Goal: Task Accomplishment & Management: Complete application form

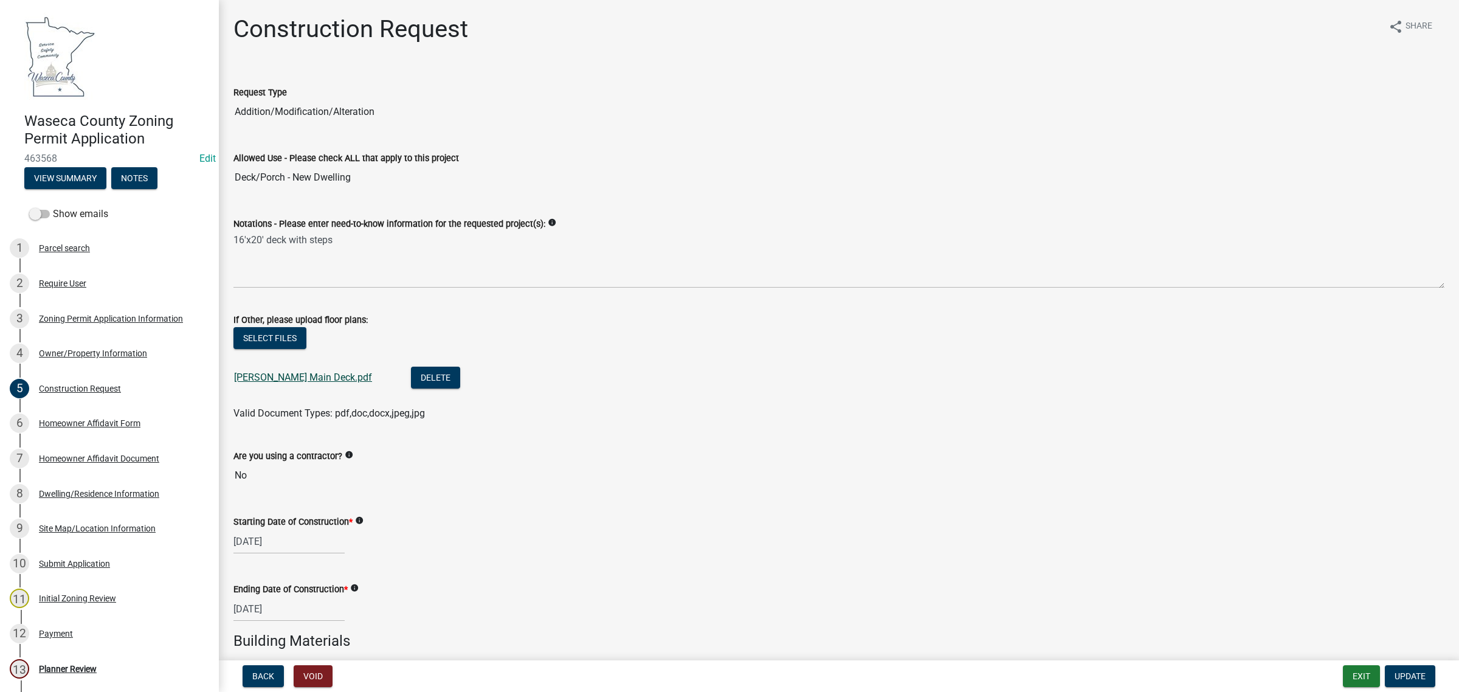
click at [295, 373] on link "[PERSON_NAME] Main Deck.pdf" at bounding box center [303, 377] width 138 height 12
click at [411, 386] on button "Delete" at bounding box center [435, 378] width 49 height 22
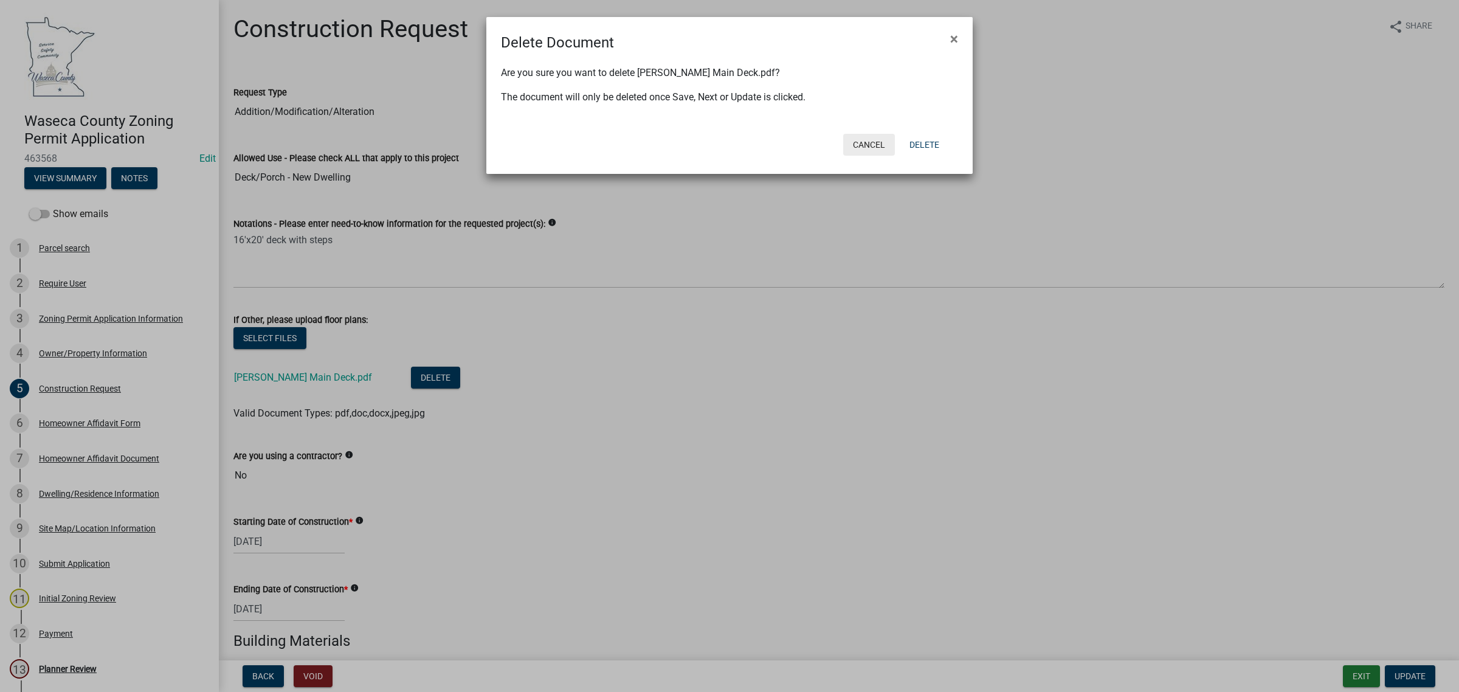
click at [877, 148] on button "Cancel" at bounding box center [869, 145] width 52 height 22
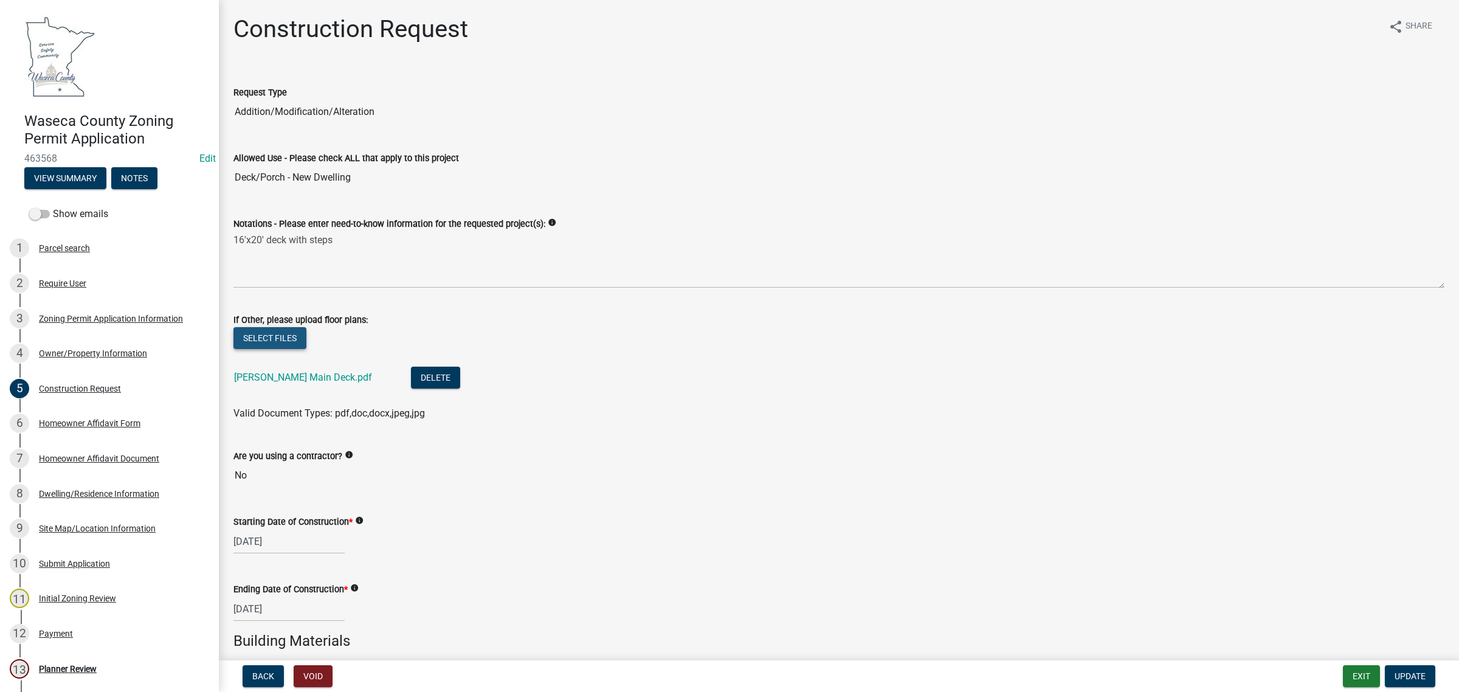
click at [269, 342] on button "Select files" at bounding box center [269, 338] width 73 height 22
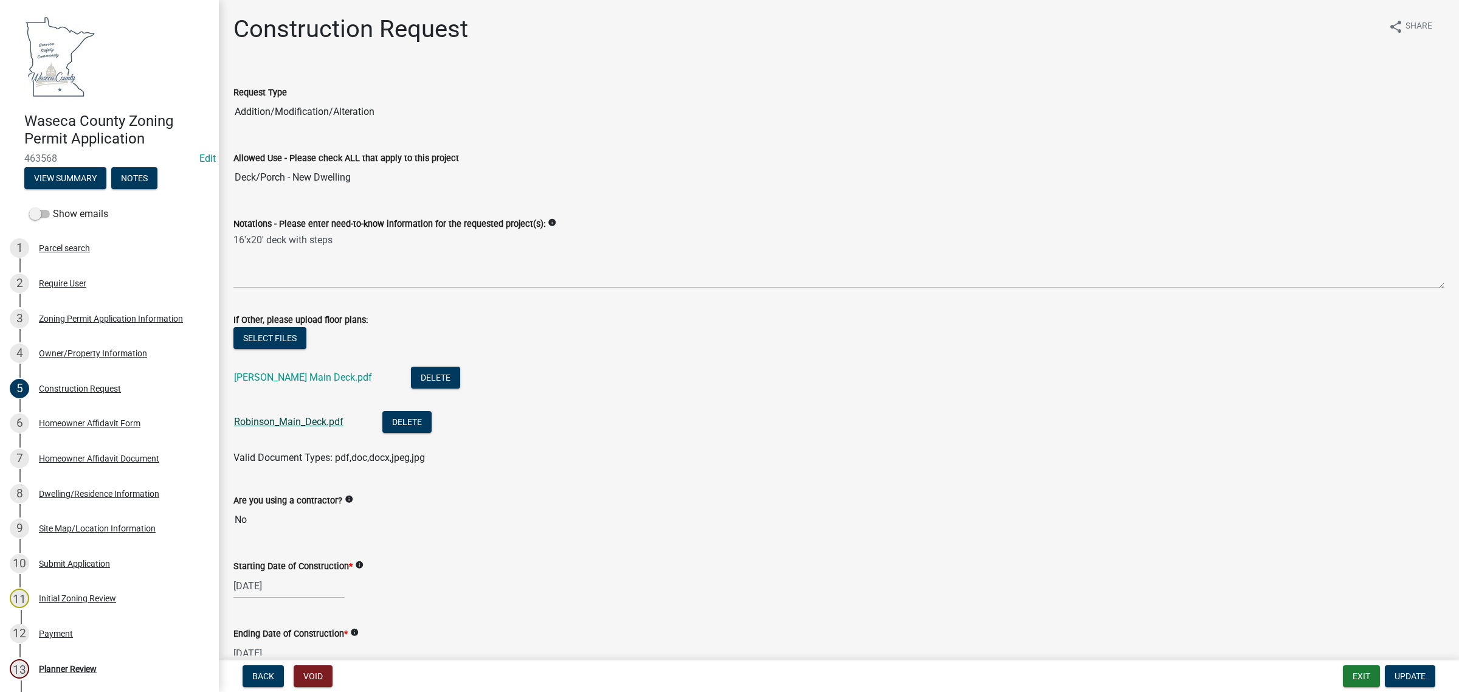
click at [295, 421] on link "Robinson_Main_Deck.pdf" at bounding box center [288, 422] width 109 height 12
click at [274, 379] on link "[PERSON_NAME] Main Deck.pdf" at bounding box center [303, 377] width 138 height 12
click at [411, 381] on button "Delete" at bounding box center [435, 378] width 49 height 22
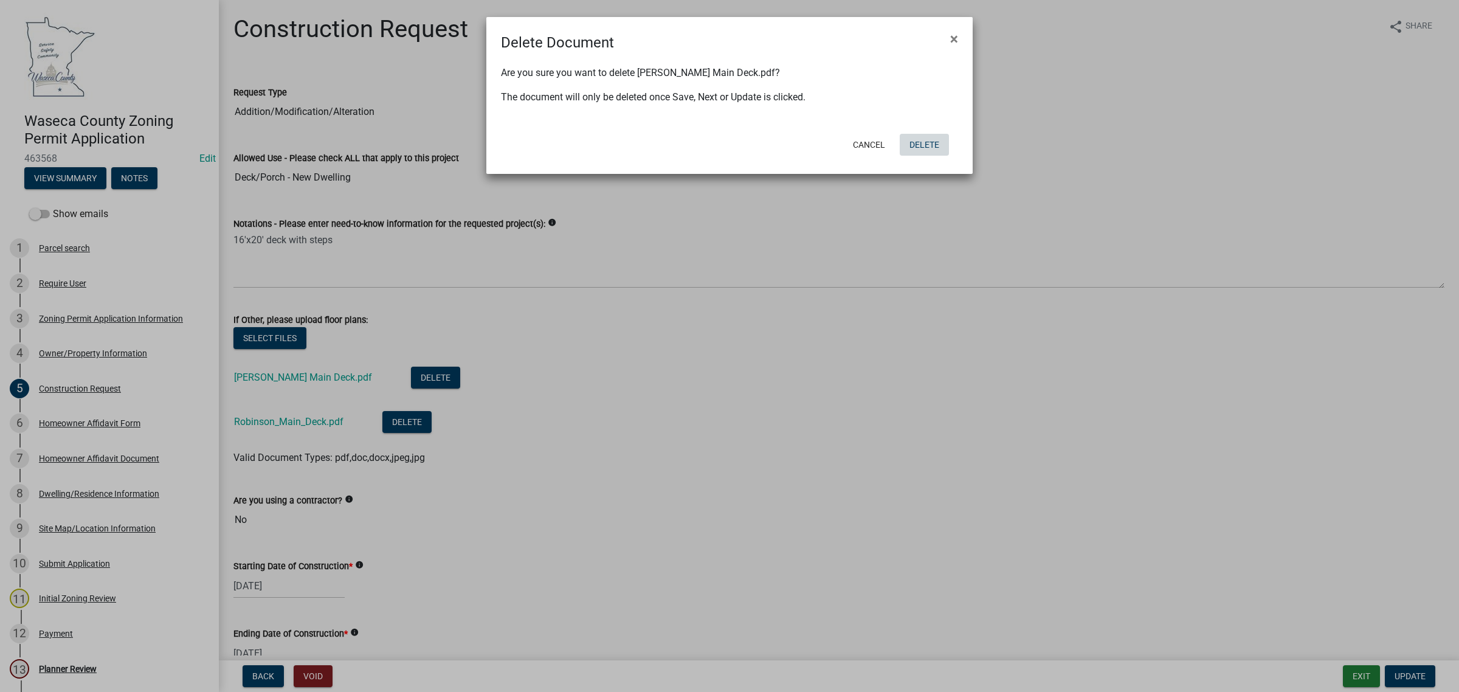
click at [916, 147] on button "Delete" at bounding box center [924, 145] width 49 height 22
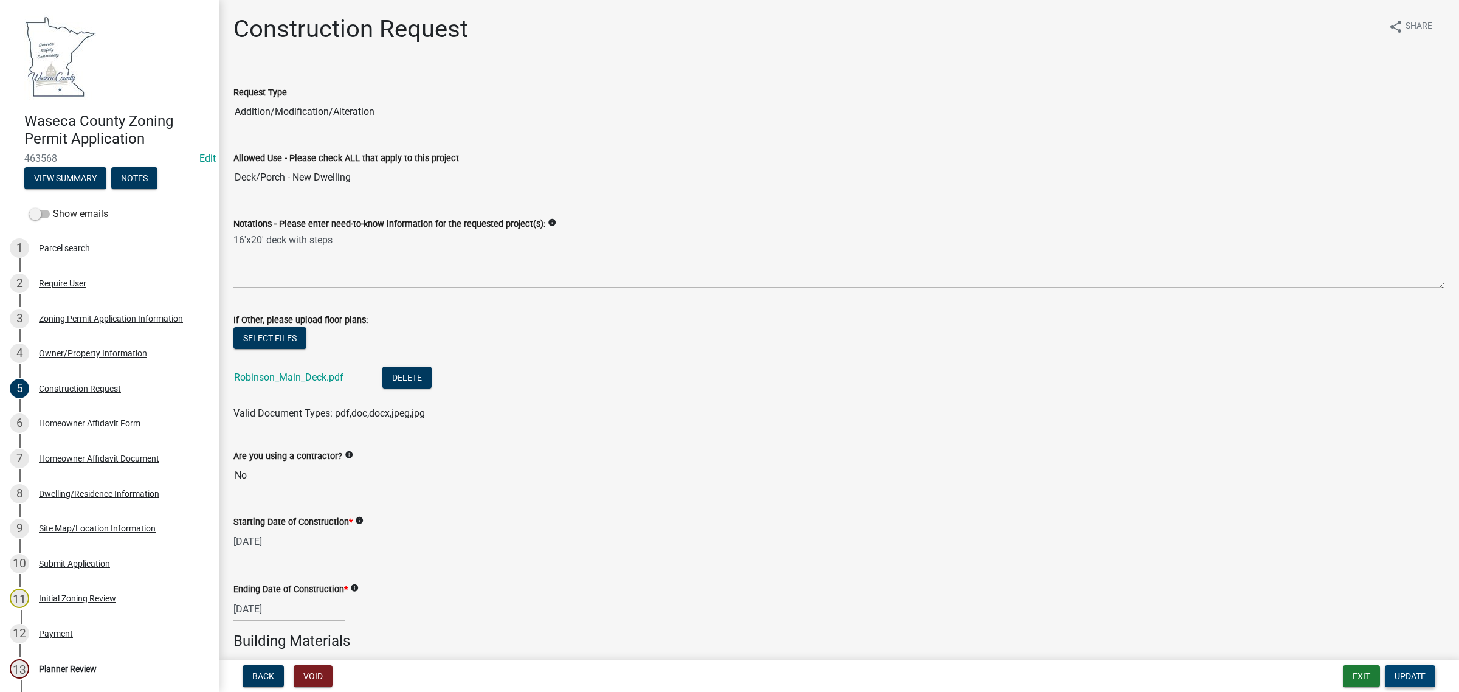
click at [1402, 679] on span "Update" at bounding box center [1409, 676] width 31 height 10
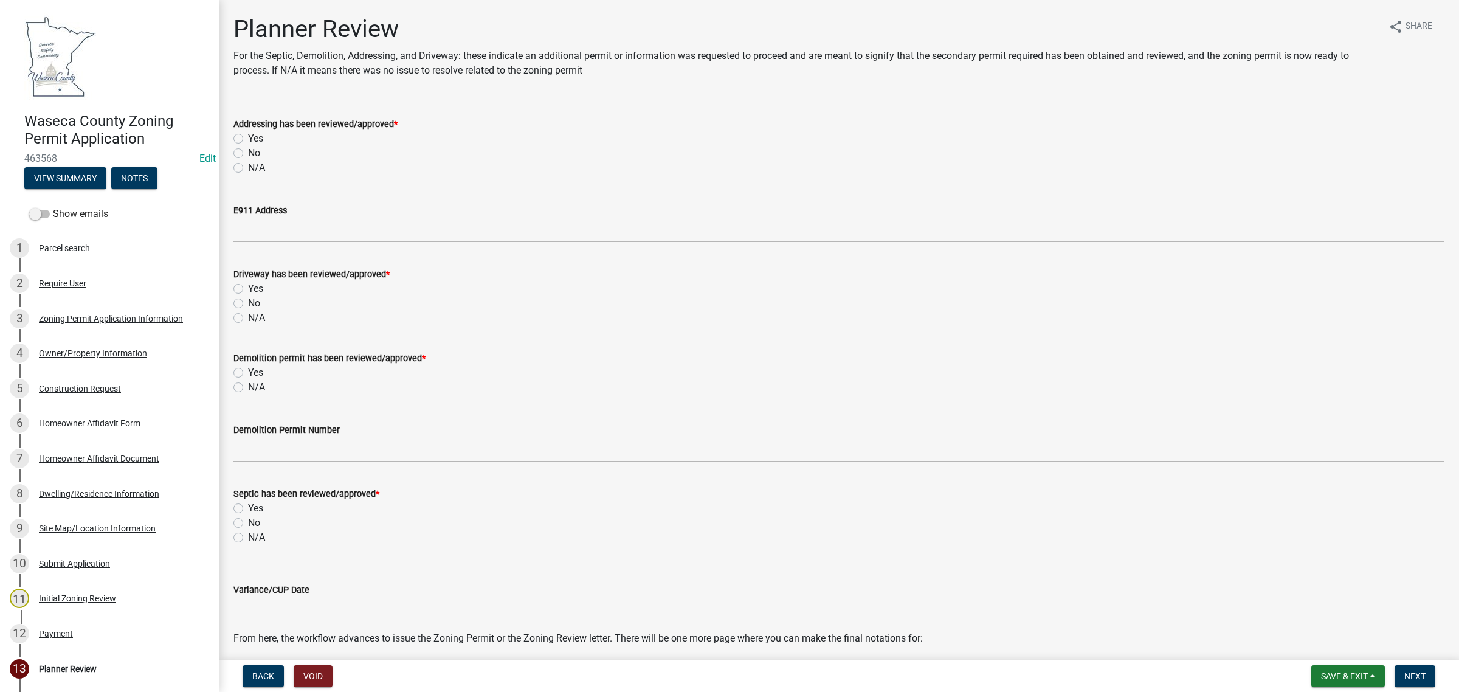
click at [248, 165] on label "N/A" at bounding box center [256, 167] width 17 height 15
click at [248, 165] on input "N/A" at bounding box center [252, 164] width 8 height 8
radio input "true"
click at [248, 317] on label "N/A" at bounding box center [256, 318] width 17 height 15
click at [248, 317] on input "N/A" at bounding box center [252, 315] width 8 height 8
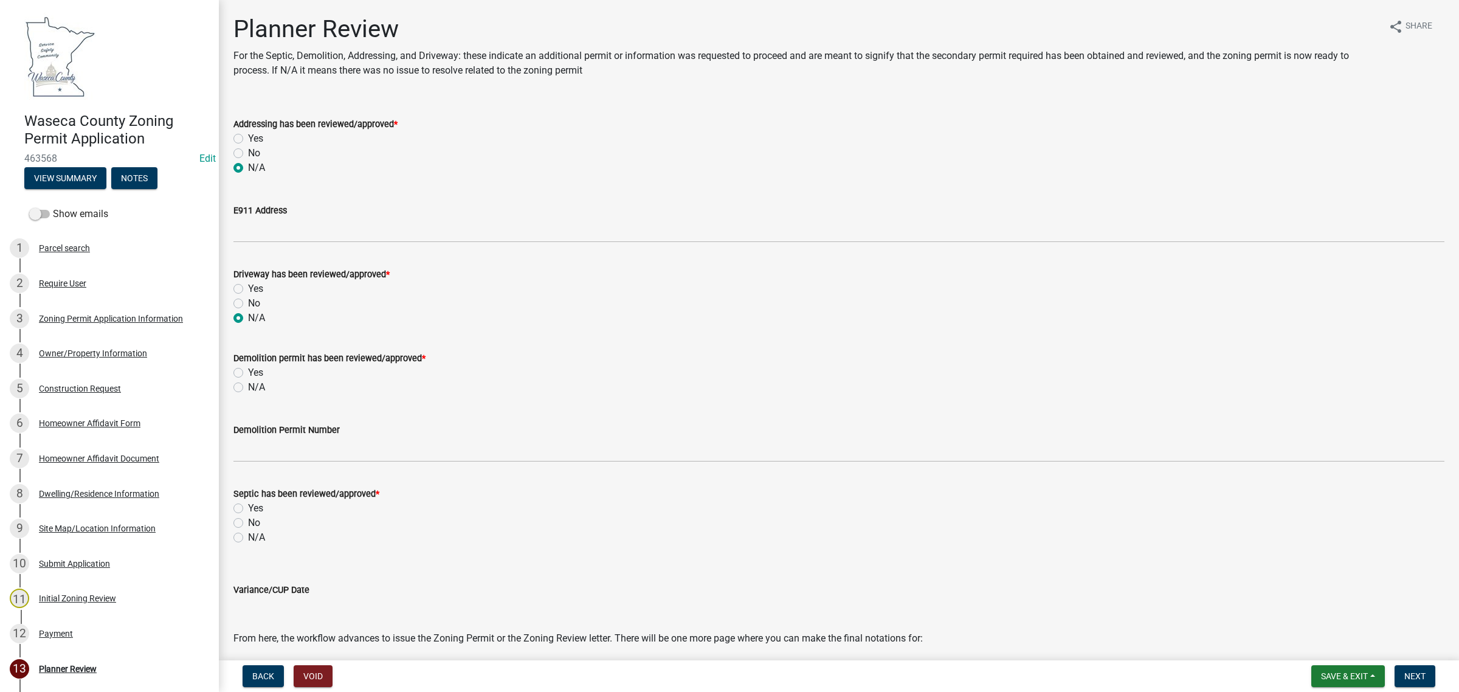
radio input "true"
click at [248, 388] on label "N/A" at bounding box center [256, 387] width 17 height 15
click at [248, 388] on input "N/A" at bounding box center [252, 384] width 8 height 8
radio input "true"
click at [248, 541] on label "N/A" at bounding box center [256, 537] width 17 height 15
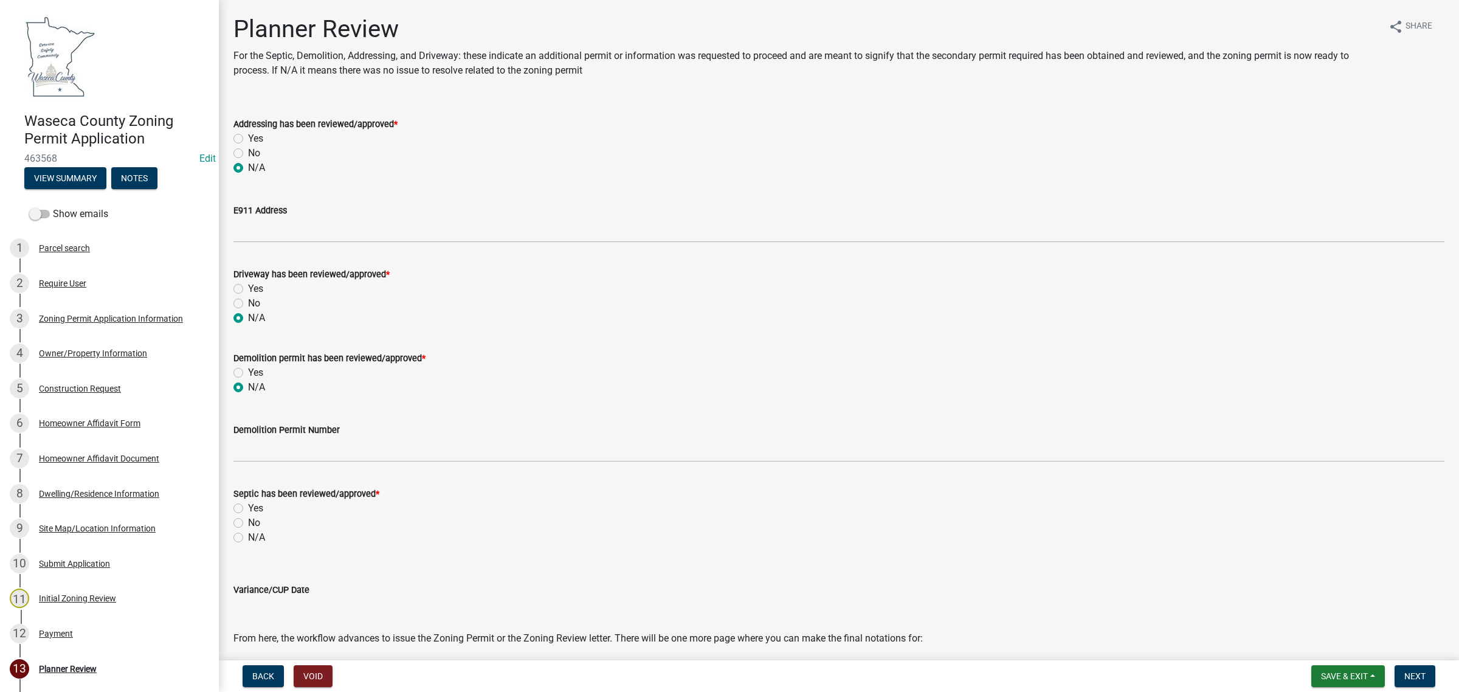
click at [248, 538] on input "N/A" at bounding box center [252, 534] width 8 height 8
radio input "true"
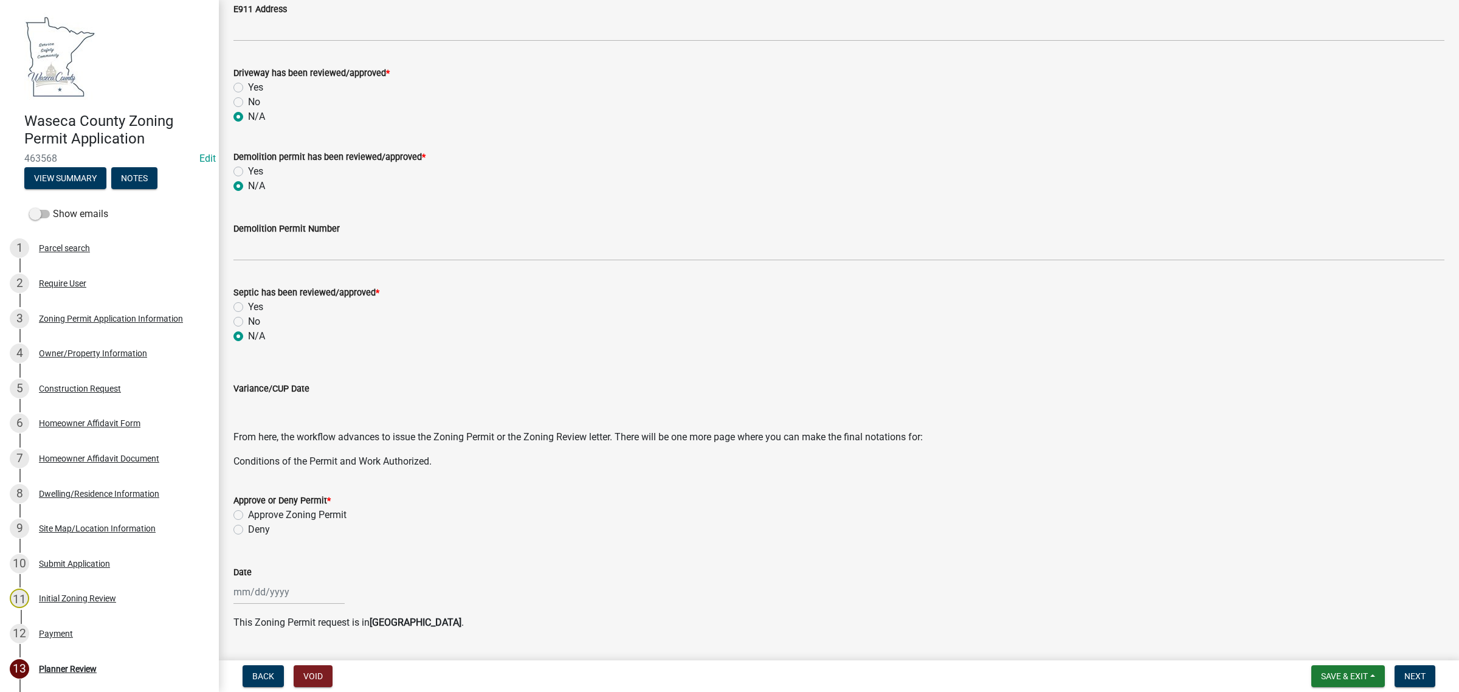
scroll to position [228, 0]
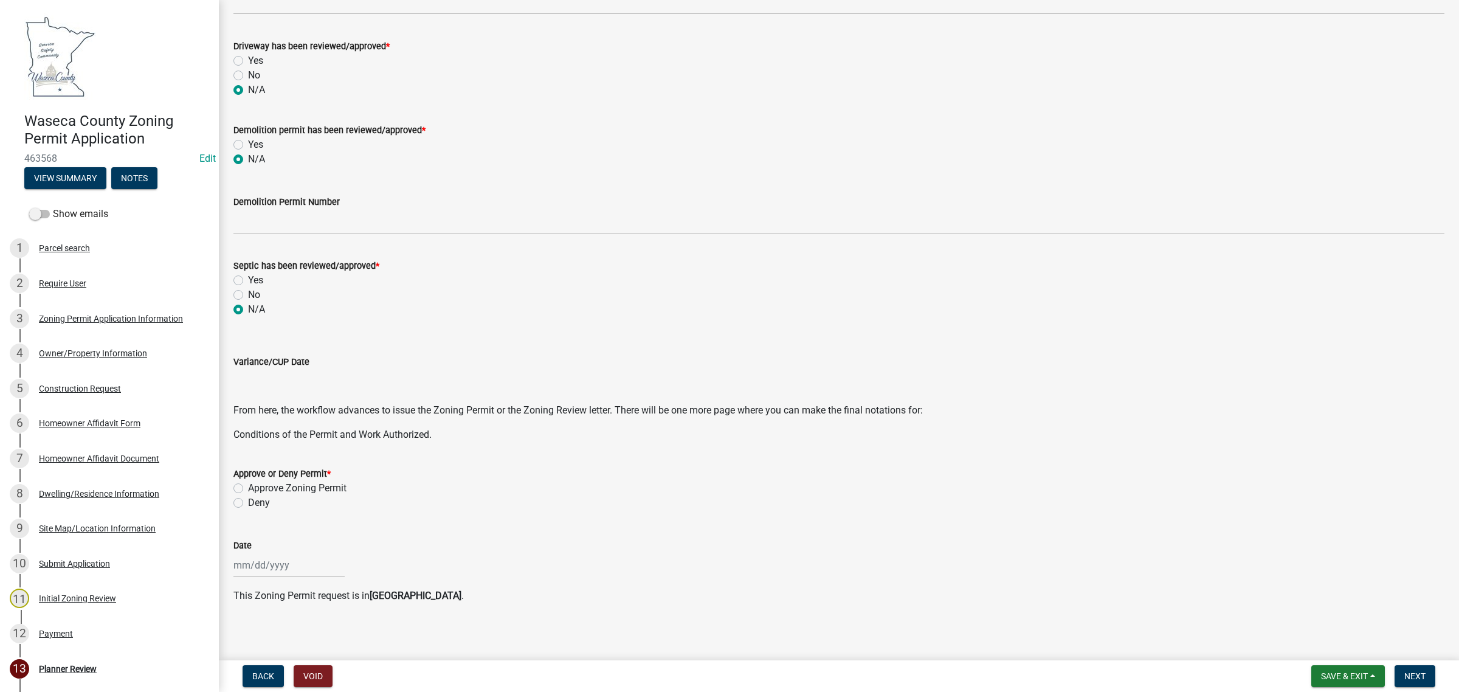
click at [248, 488] on label "Approve Zoning Permit" at bounding box center [297, 488] width 98 height 15
click at [248, 488] on input "Approve Zoning Permit" at bounding box center [252, 485] width 8 height 8
radio input "true"
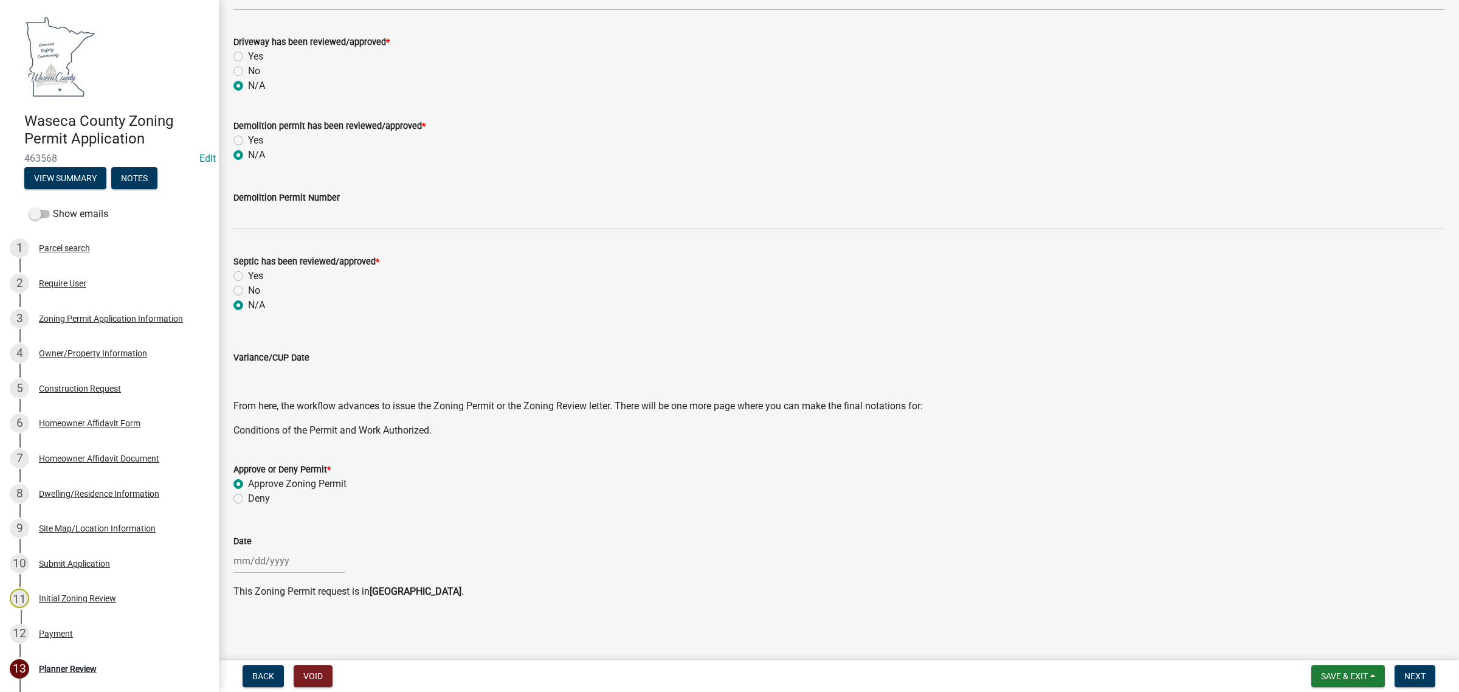
select select "8"
select select "2025"
click at [267, 557] on div "[PERSON_NAME] Feb Mar Apr [PERSON_NAME][DATE] Oct Nov [DATE] 1526 1527 1528 152…" at bounding box center [288, 560] width 111 height 25
click at [322, 478] on div "15" at bounding box center [323, 476] width 19 height 19
type input "[DATE]"
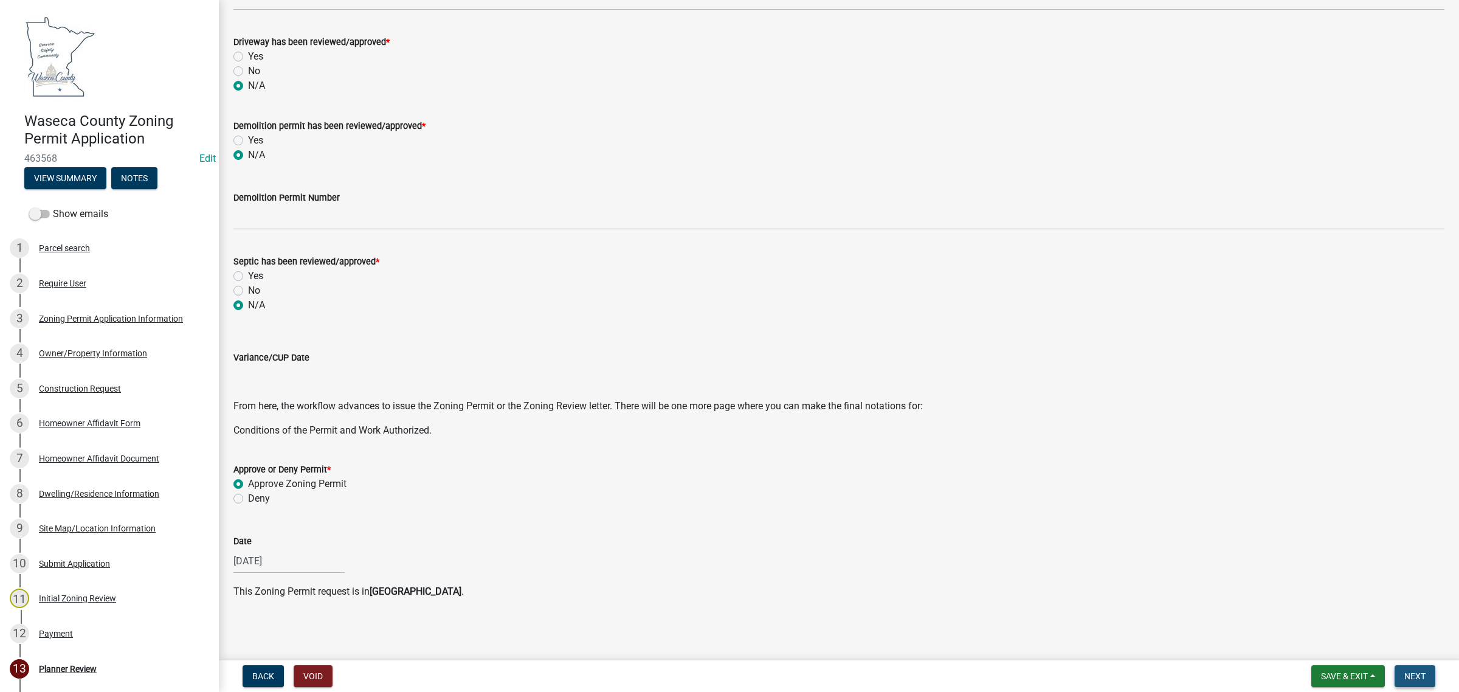
click at [1410, 673] on span "Next" at bounding box center [1414, 676] width 21 height 10
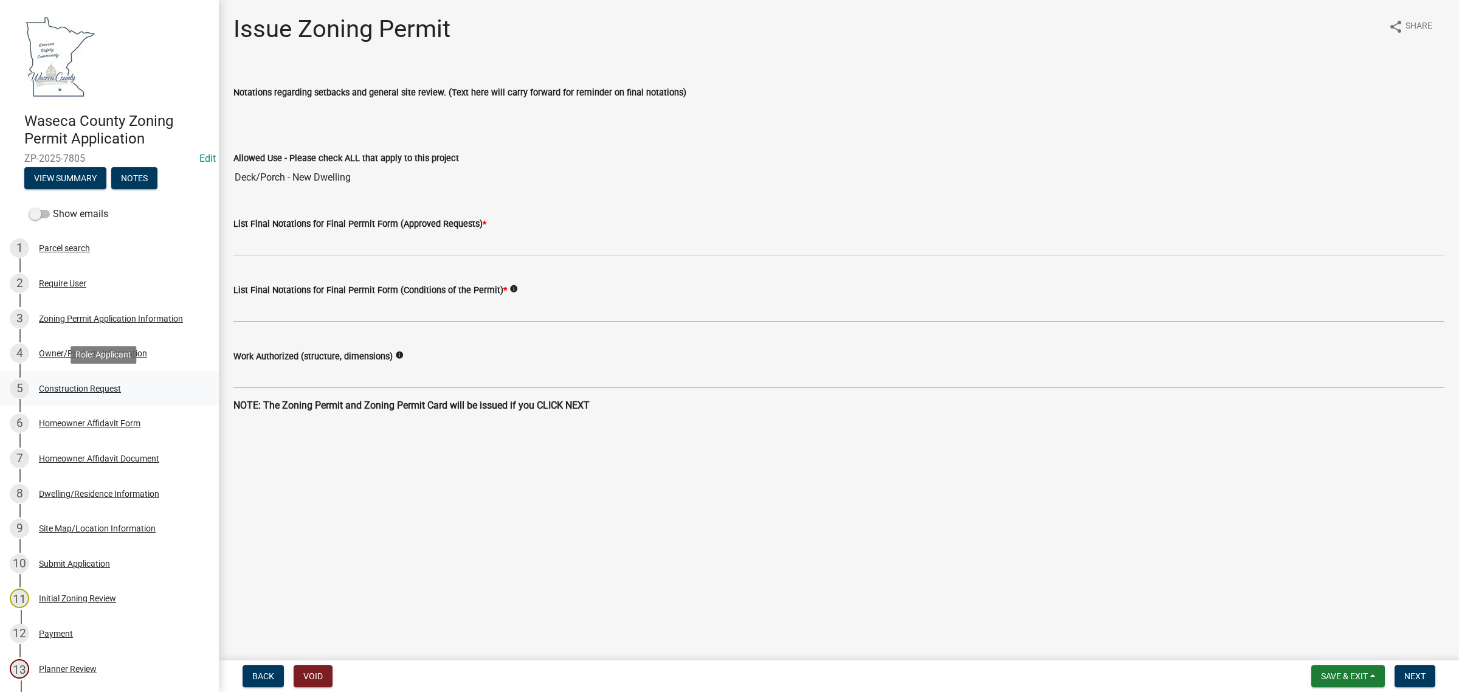
click at [55, 391] on div "Construction Request" at bounding box center [80, 388] width 82 height 9
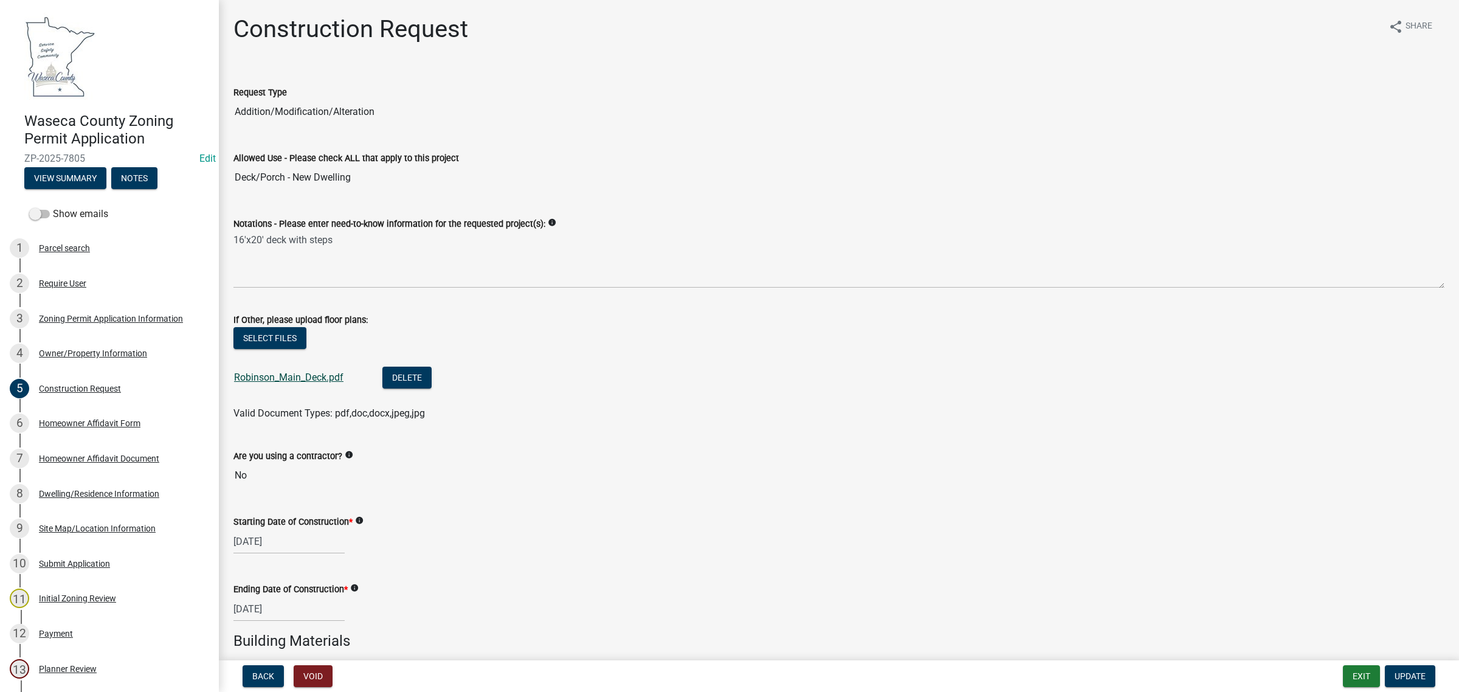
click at [272, 379] on link "Robinson_Main_Deck.pdf" at bounding box center [288, 377] width 109 height 12
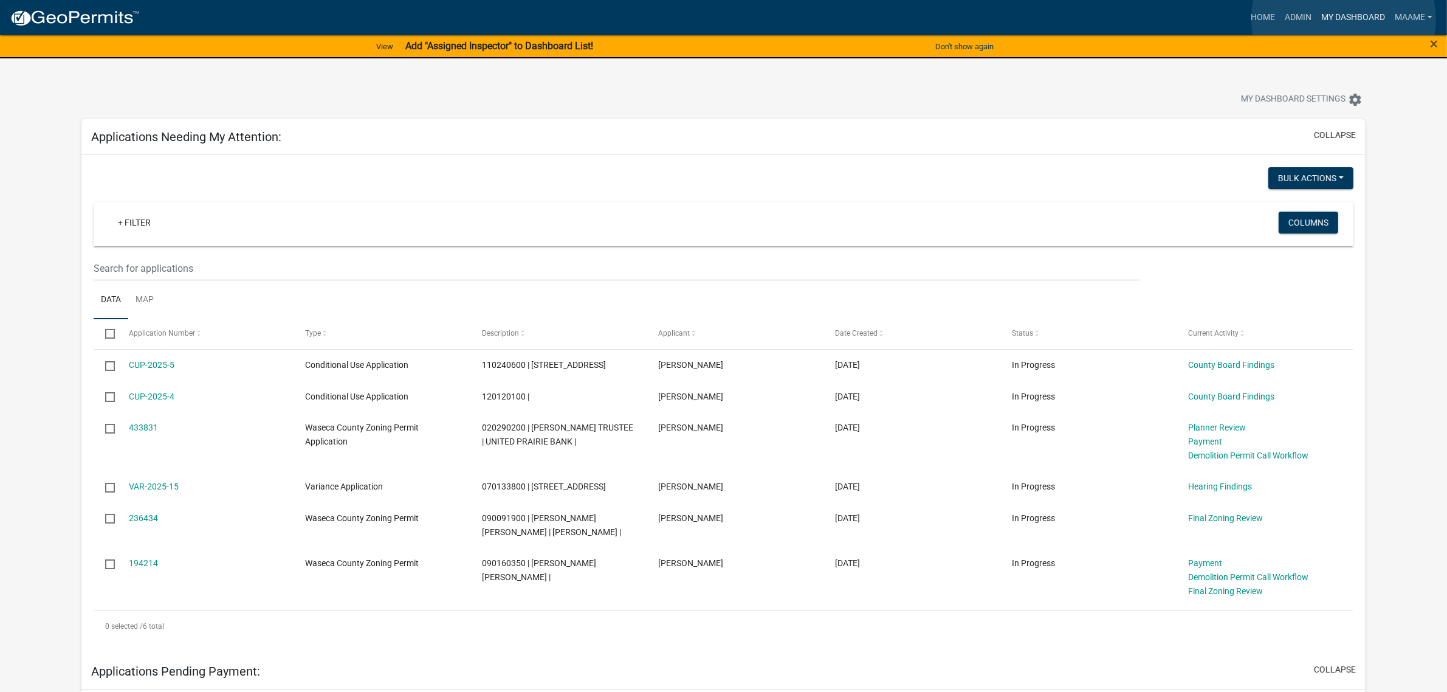
click at [1344, 19] on link "My Dashboard" at bounding box center [1354, 17] width 74 height 23
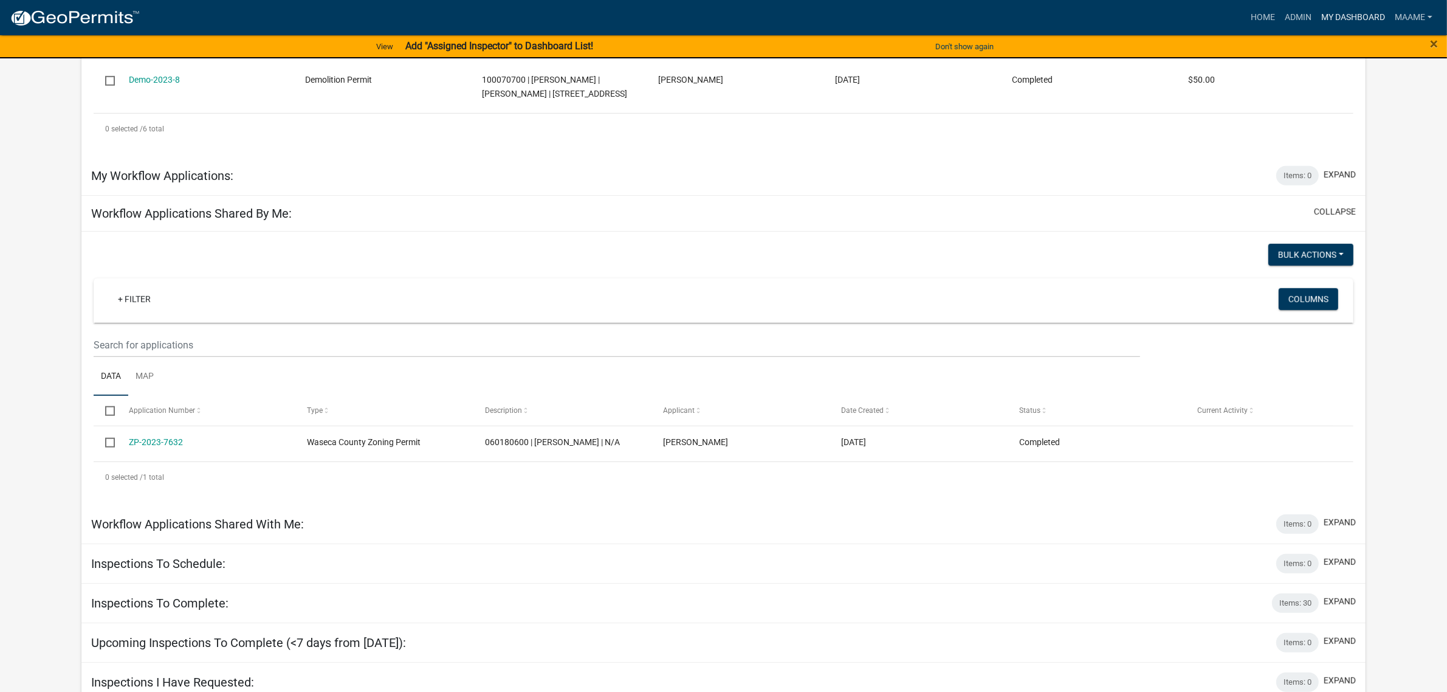
scroll to position [1121, 0]
